Goal: Information Seeking & Learning: Compare options

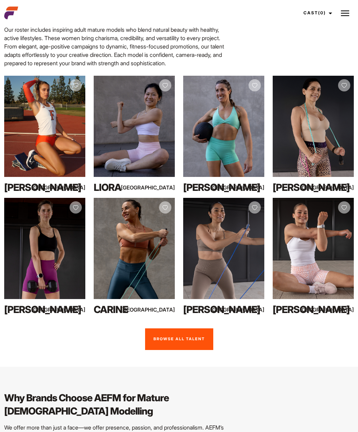
scroll to position [363, 0]
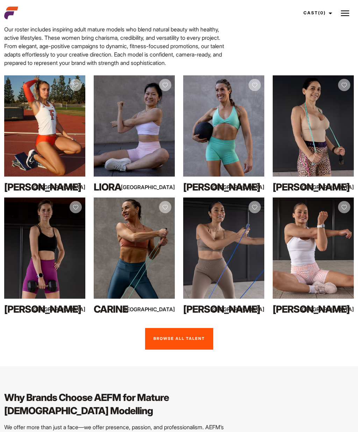
click at [188, 328] on link "Browse all talent" at bounding box center [179, 339] width 68 height 22
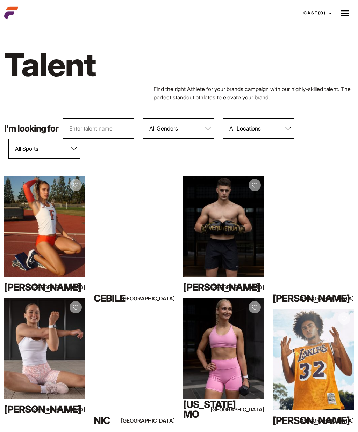
click at [206, 132] on select "All Genders [DEMOGRAPHIC_DATA] [DEMOGRAPHIC_DATA]" at bounding box center [179, 128] width 72 height 20
select select "104"
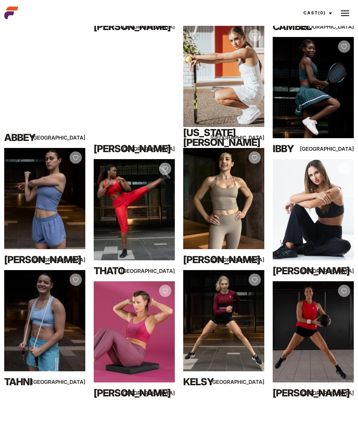
scroll to position [884, 0]
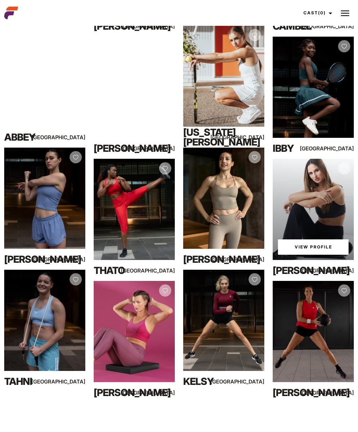
click at [312, 226] on div "View Profile" at bounding box center [312, 209] width 81 height 101
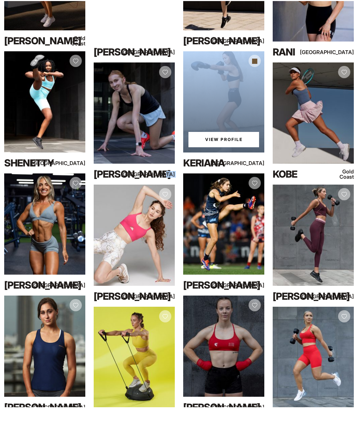
scroll to position [1836, 0]
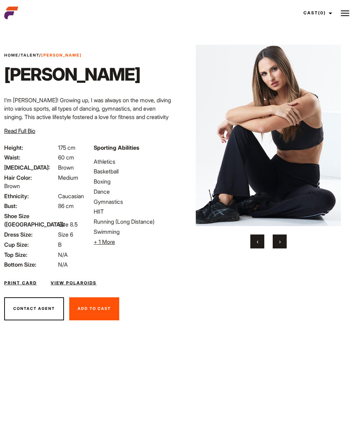
click at [282, 241] on button "›" at bounding box center [279, 242] width 14 height 14
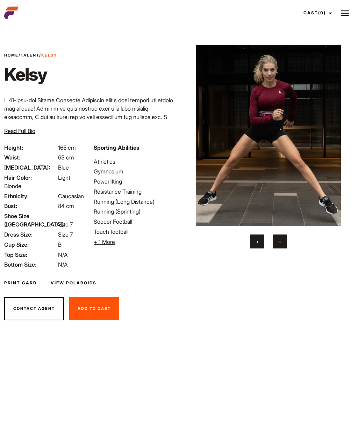
click at [282, 239] on button "›" at bounding box center [279, 242] width 14 height 14
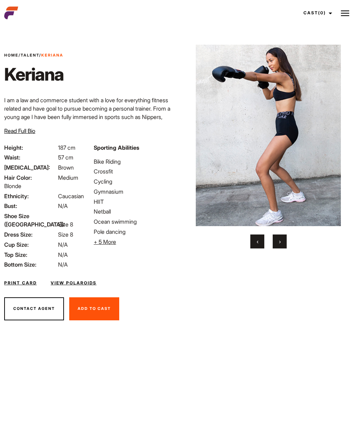
click at [295, 144] on img at bounding box center [267, 136] width 145 height 182
click at [281, 240] on button "›" at bounding box center [279, 242] width 14 height 14
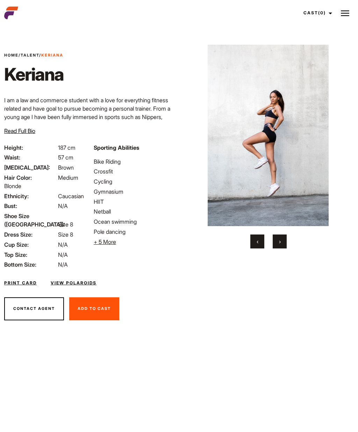
click at [282, 236] on button "›" at bounding box center [279, 242] width 14 height 14
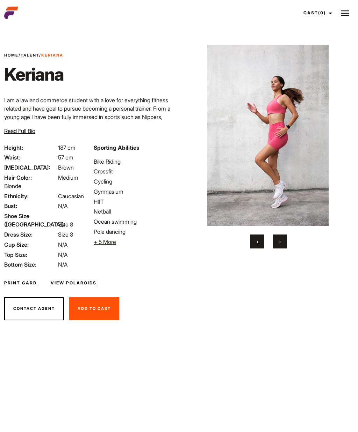
click at [281, 239] on button "›" at bounding box center [279, 242] width 14 height 14
